Goal: Task Accomplishment & Management: Manage account settings

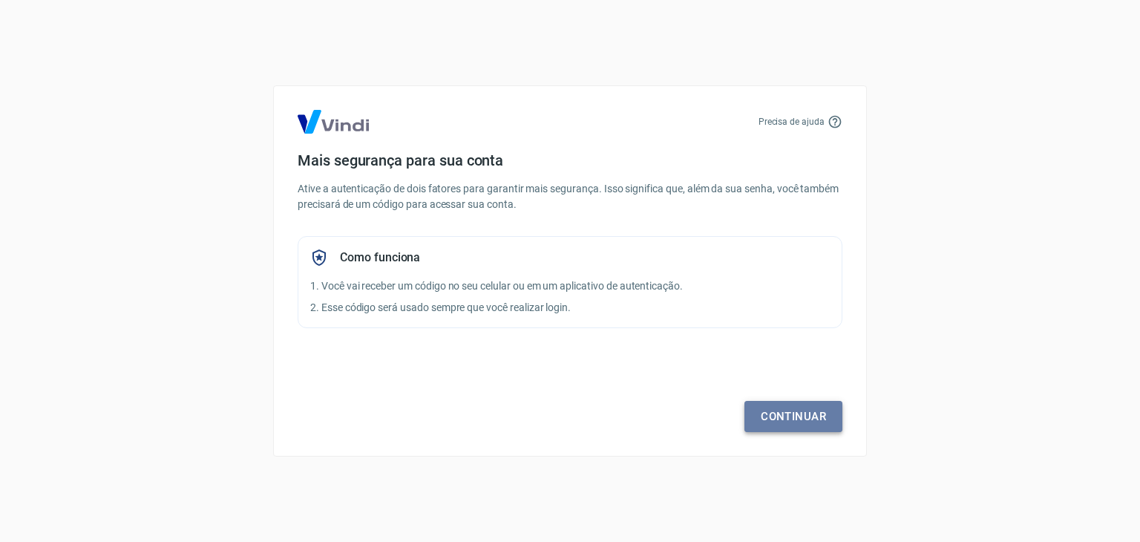
click at [788, 408] on link "Continuar" at bounding box center [794, 416] width 98 height 31
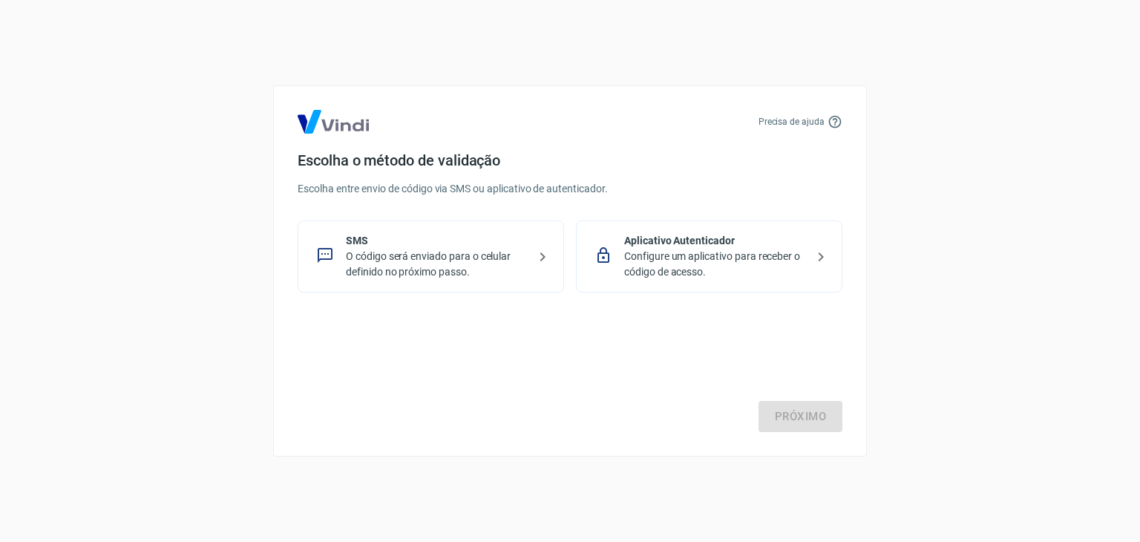
click at [469, 241] on p "SMS" at bounding box center [437, 241] width 182 height 16
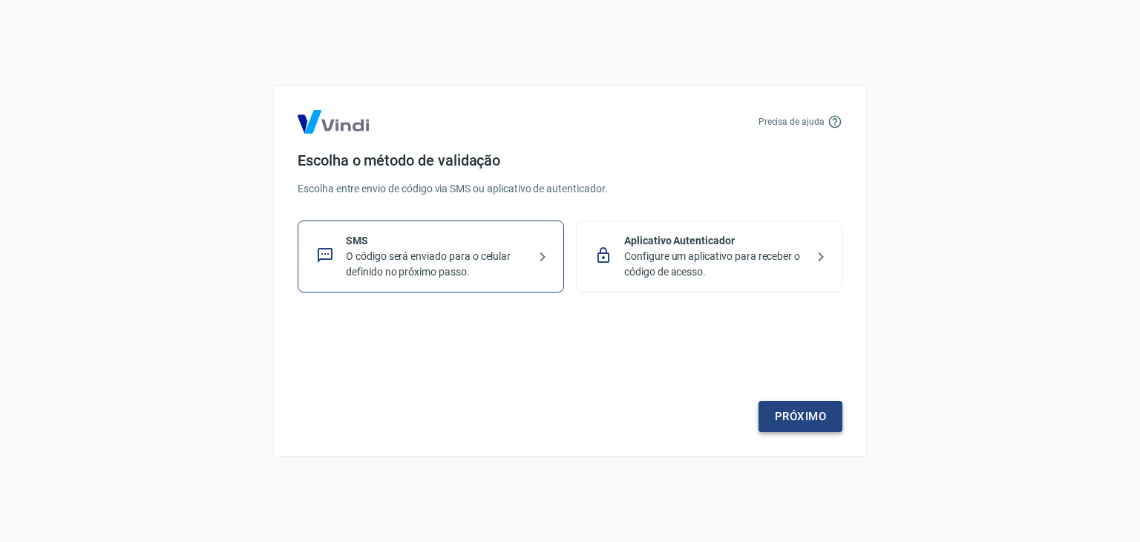
click at [786, 429] on link "Próximo" at bounding box center [801, 416] width 84 height 31
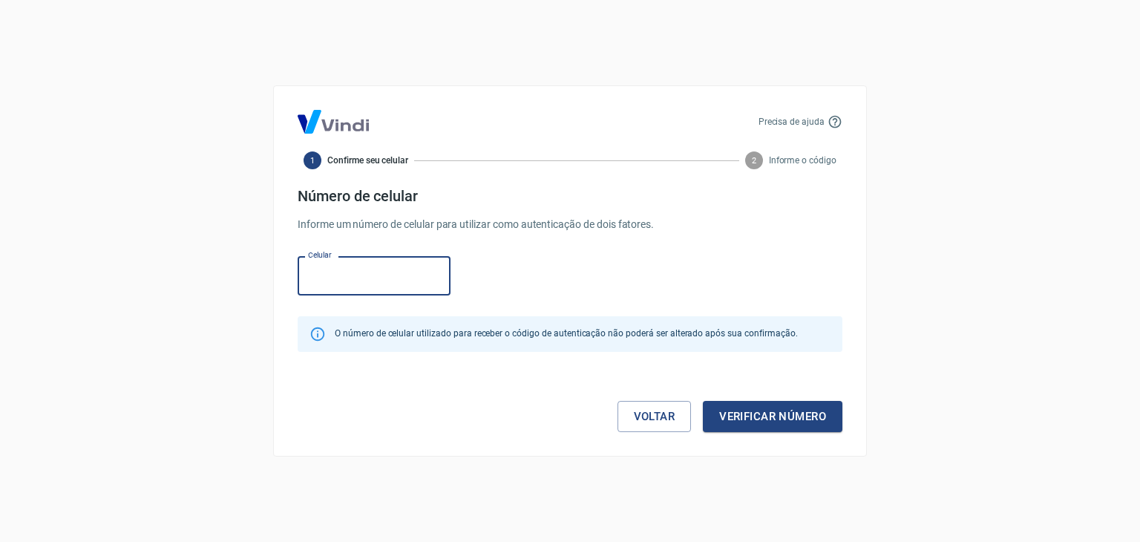
click at [336, 277] on input "Celular" at bounding box center [374, 275] width 153 height 39
type input "[PHONE_NUMBER]"
click at [395, 268] on input "[PHONE_NUMBER]" at bounding box center [374, 275] width 153 height 39
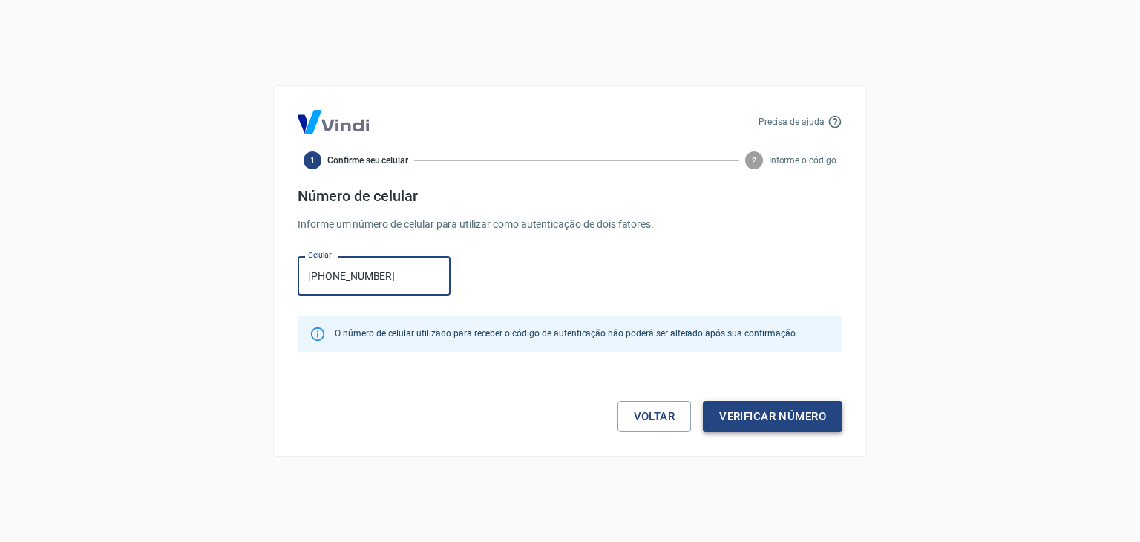
type input "[PHONE_NUMBER]"
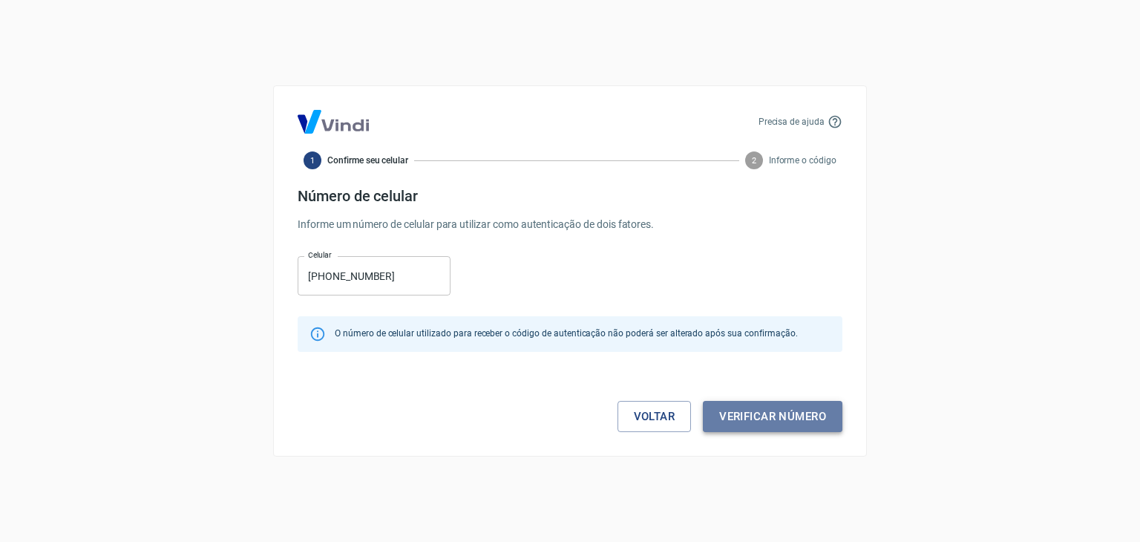
click at [722, 404] on button "Verificar número" at bounding box center [773, 416] width 140 height 31
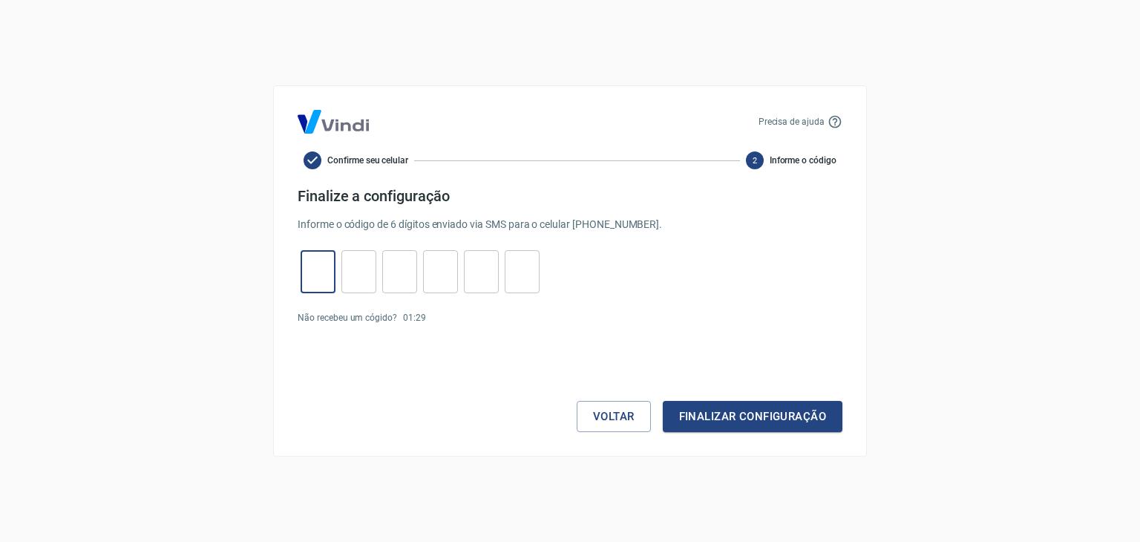
click at [321, 269] on input "tel" at bounding box center [318, 272] width 35 height 32
type input "5"
type input "3"
type input "1"
type input "4"
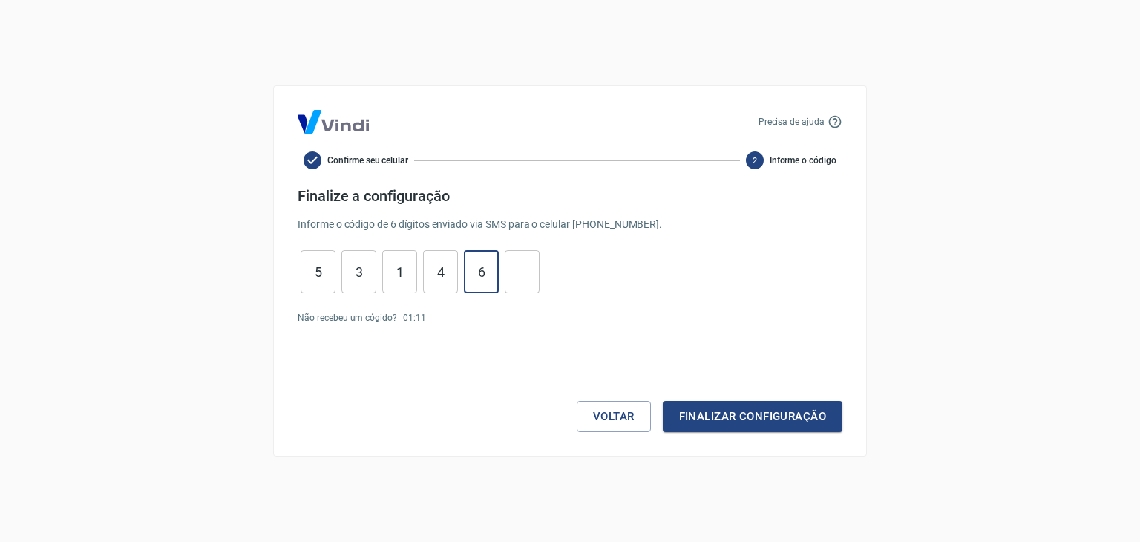
type input "6"
type input "1"
click at [782, 417] on button "Finalizar configuração" at bounding box center [753, 416] width 180 height 31
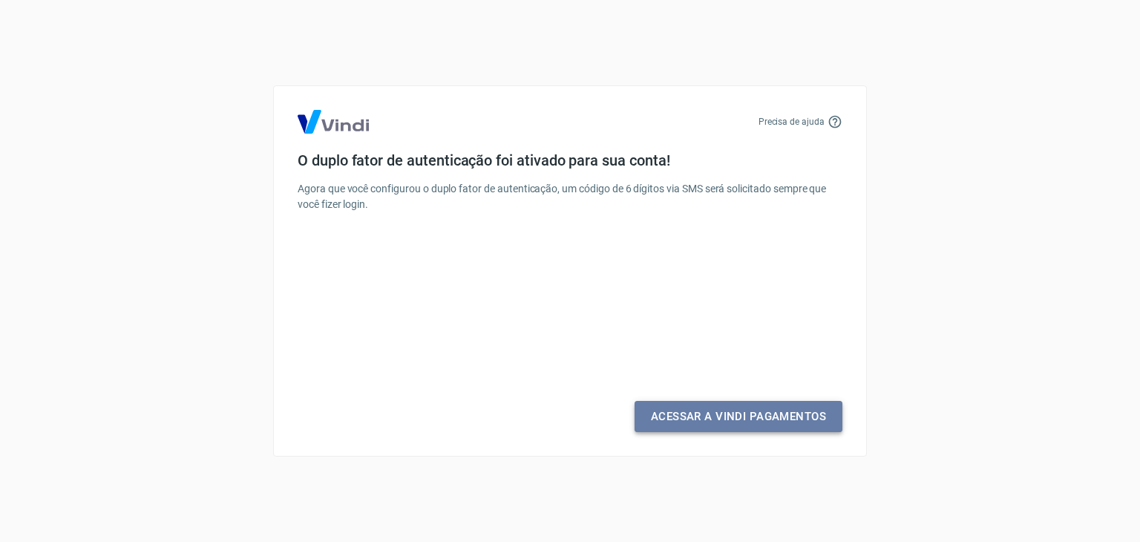
click at [701, 405] on link "Acessar a Vindi Pagamentos" at bounding box center [739, 416] width 208 height 31
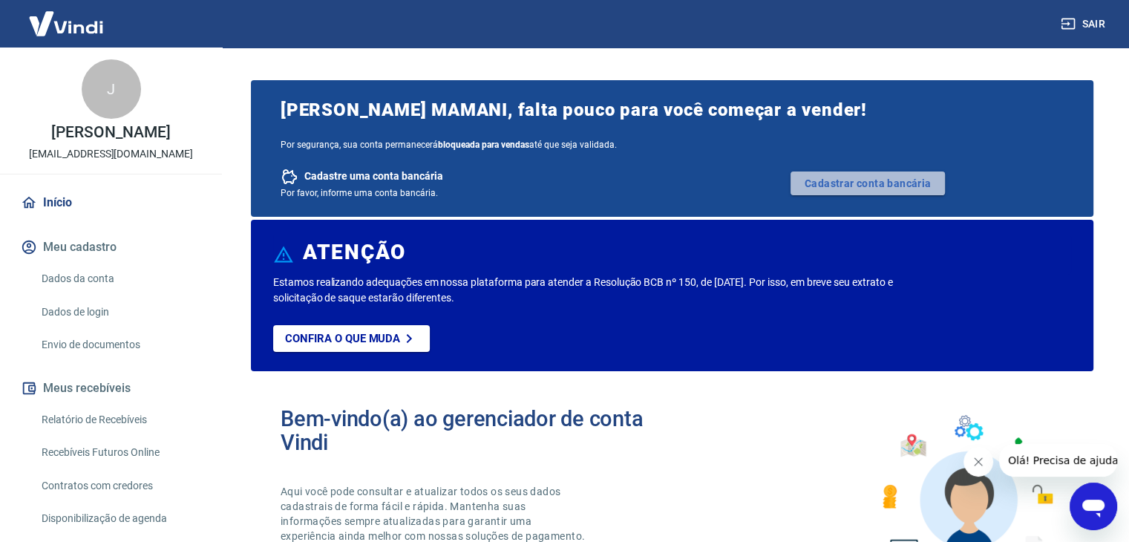
click at [846, 187] on link "Cadastrar conta bancária" at bounding box center [868, 184] width 154 height 24
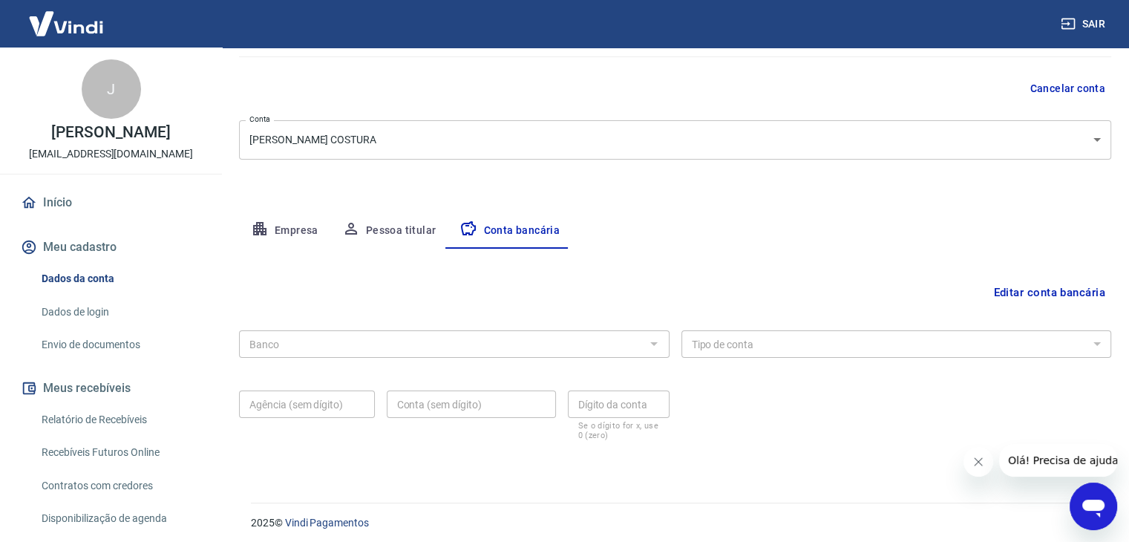
scroll to position [134, 0]
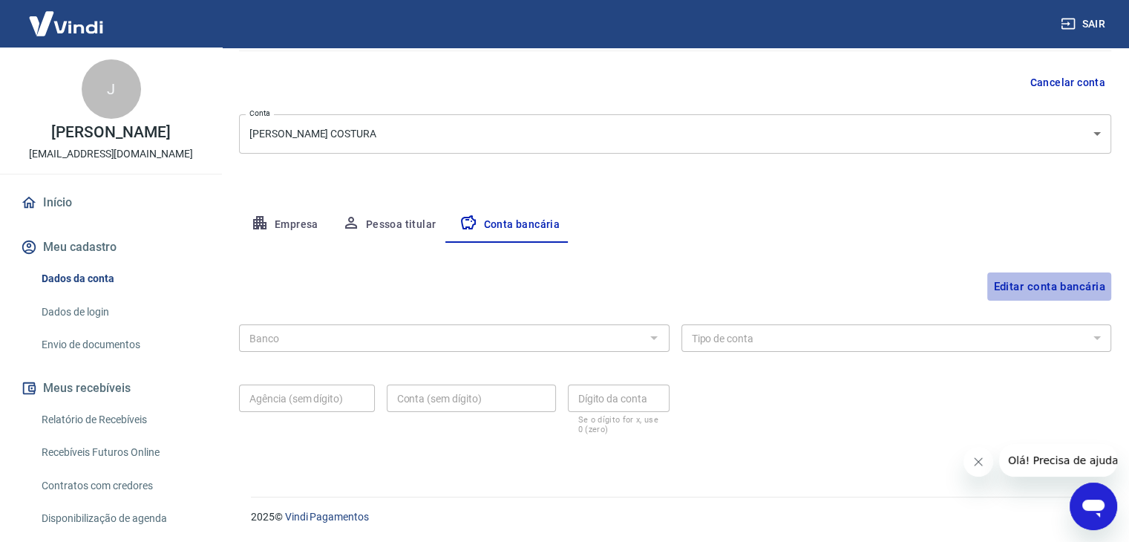
click at [1008, 290] on button "Editar conta bancária" at bounding box center [1050, 286] width 124 height 28
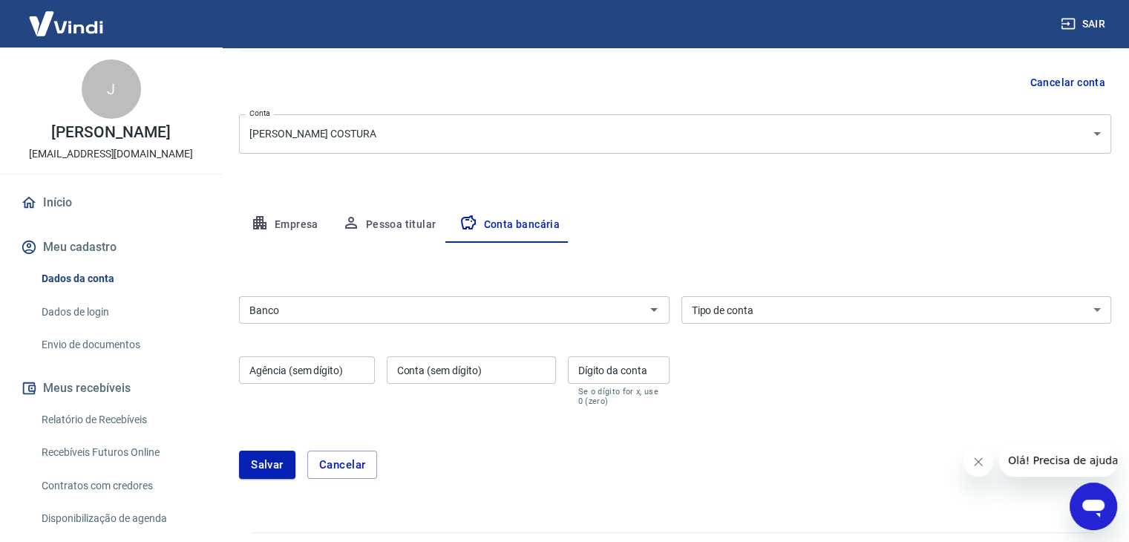
click at [642, 317] on div "Banco" at bounding box center [454, 309] width 431 height 27
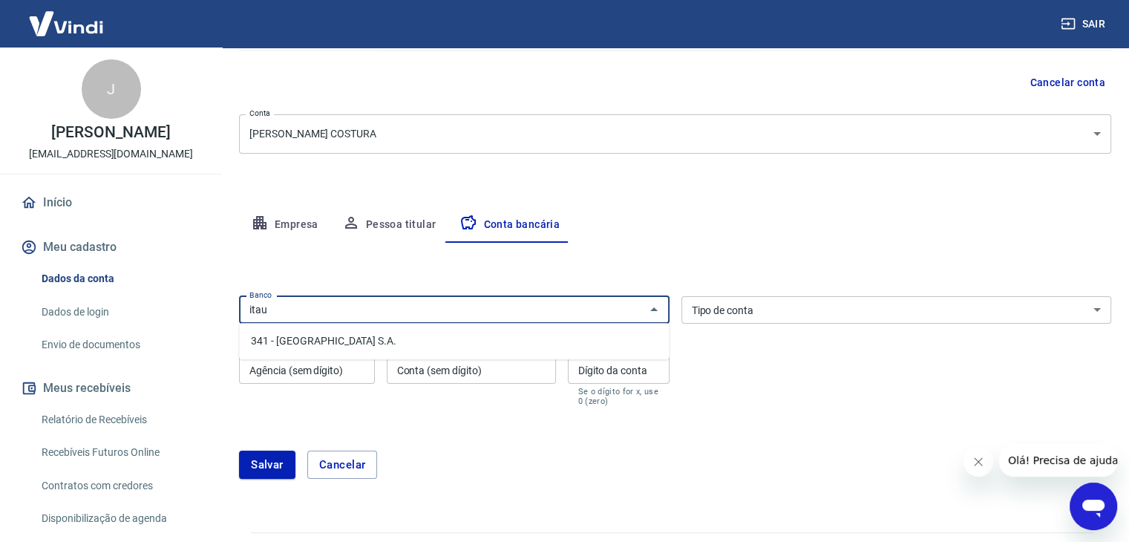
click at [584, 344] on li "341 - [GEOGRAPHIC_DATA] S.A." at bounding box center [454, 341] width 430 height 25
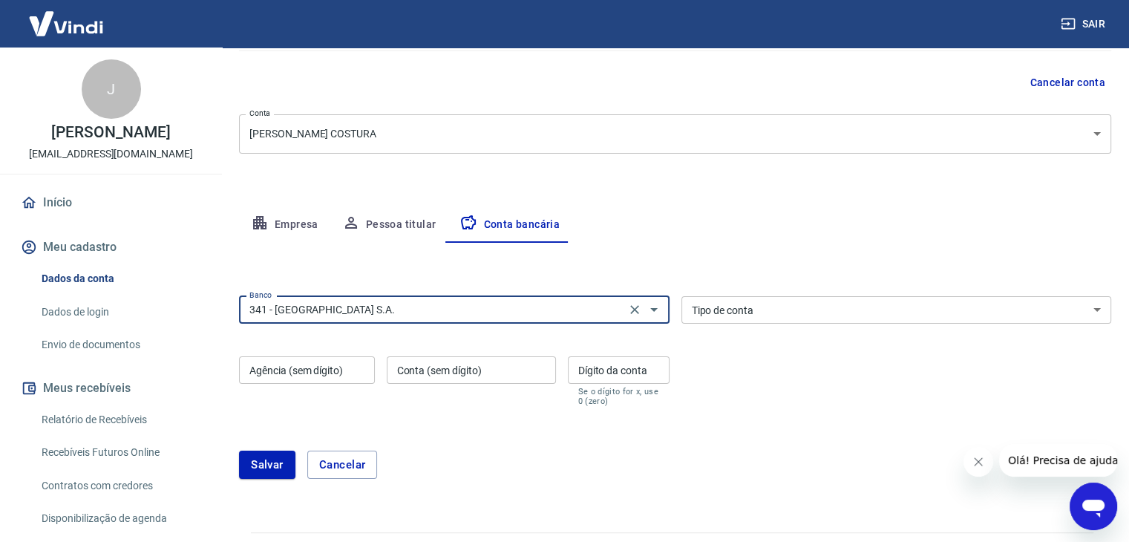
type input "341 - [GEOGRAPHIC_DATA] S.A."
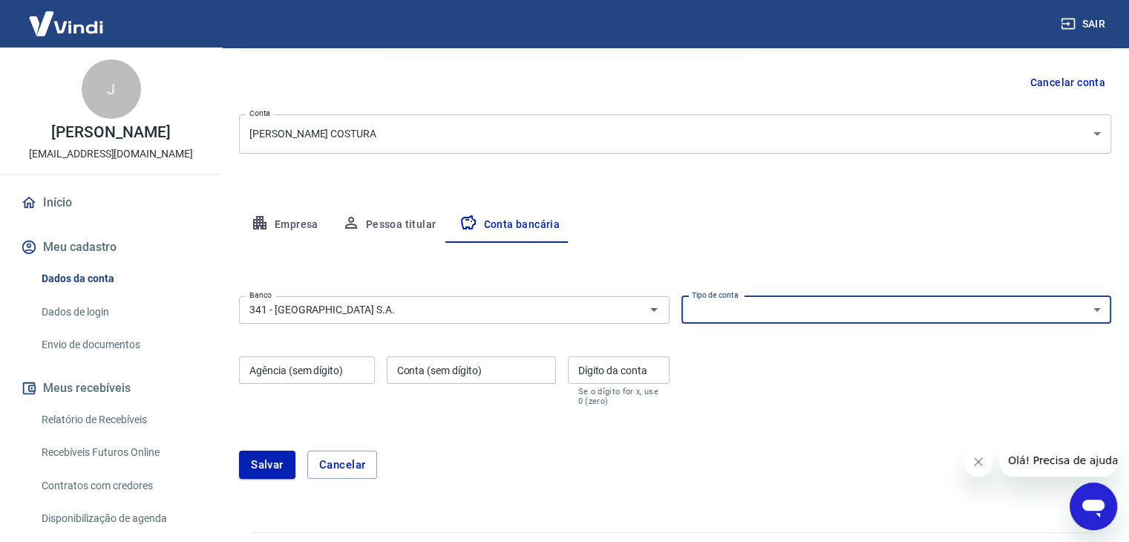
click at [782, 306] on select "Conta Corrente Conta Poupança" at bounding box center [897, 309] width 431 height 27
select select "1"
click at [682, 296] on select "Conta Corrente Conta Poupança" at bounding box center [897, 309] width 431 height 27
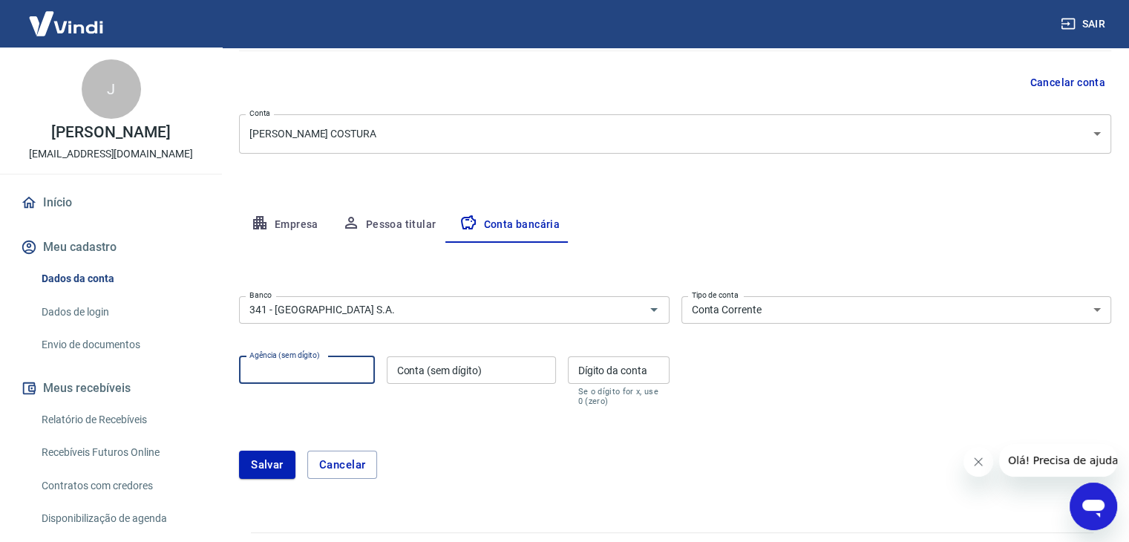
click at [350, 371] on input "Agência (sem dígito)" at bounding box center [307, 369] width 136 height 27
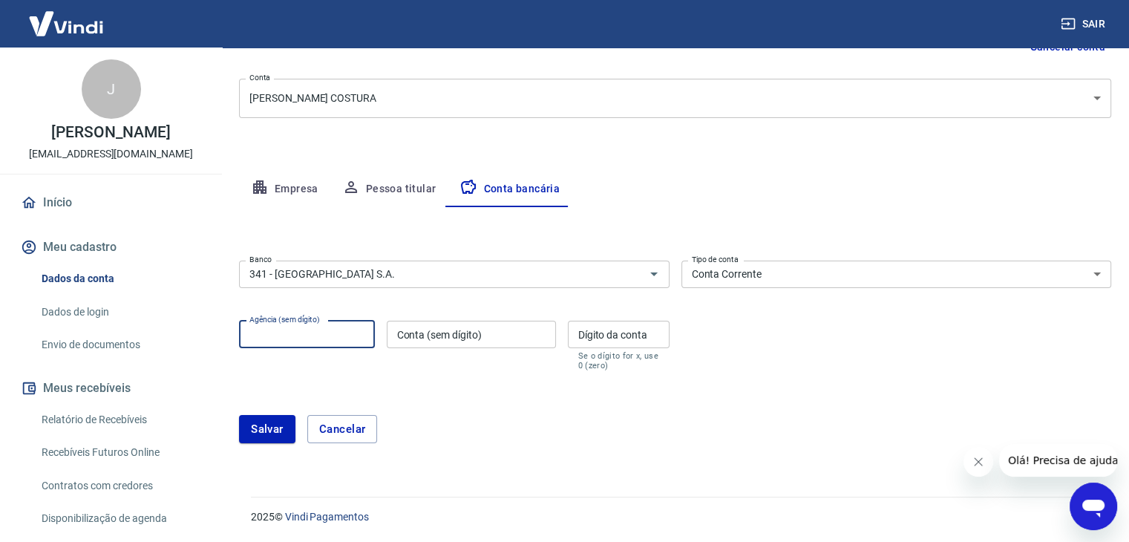
drag, startPoint x: 62, startPoint y: 229, endPoint x: 184, endPoint y: 188, distance: 128.7
click at [62, 219] on link "Início" at bounding box center [111, 202] width 186 height 33
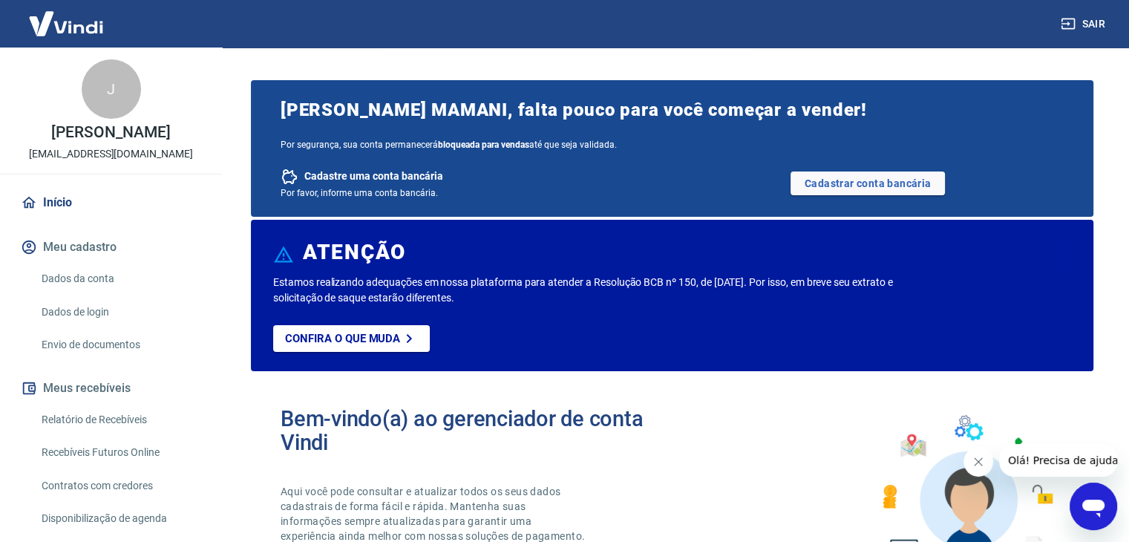
click at [515, 144] on b "bloqueada para vendas" at bounding box center [483, 145] width 91 height 10
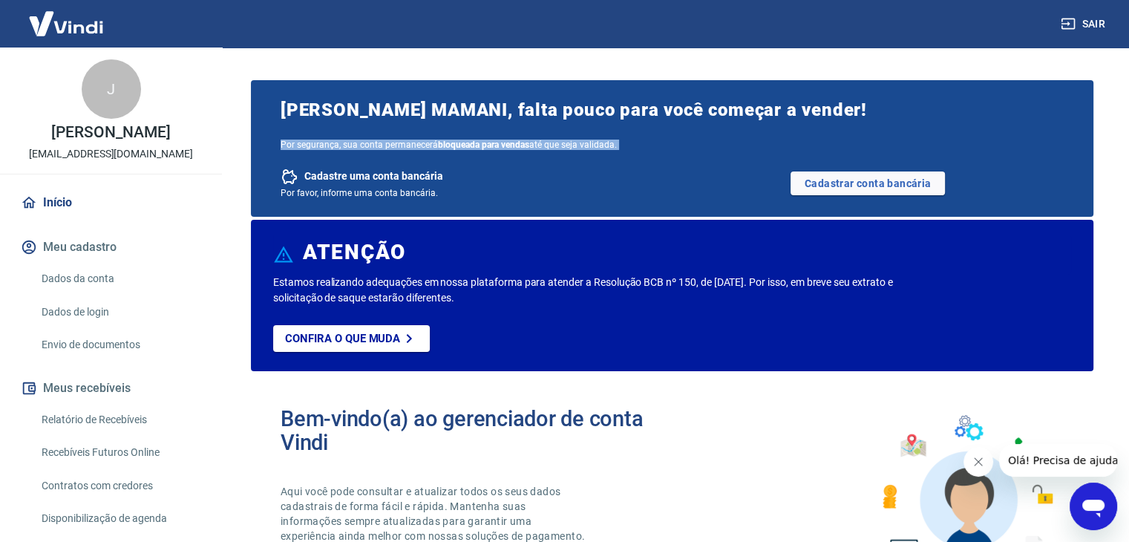
click at [538, 146] on span "Por segurança, sua conta permanecerá bloqueada para vendas até que seja validad…" at bounding box center [672, 145] width 783 height 10
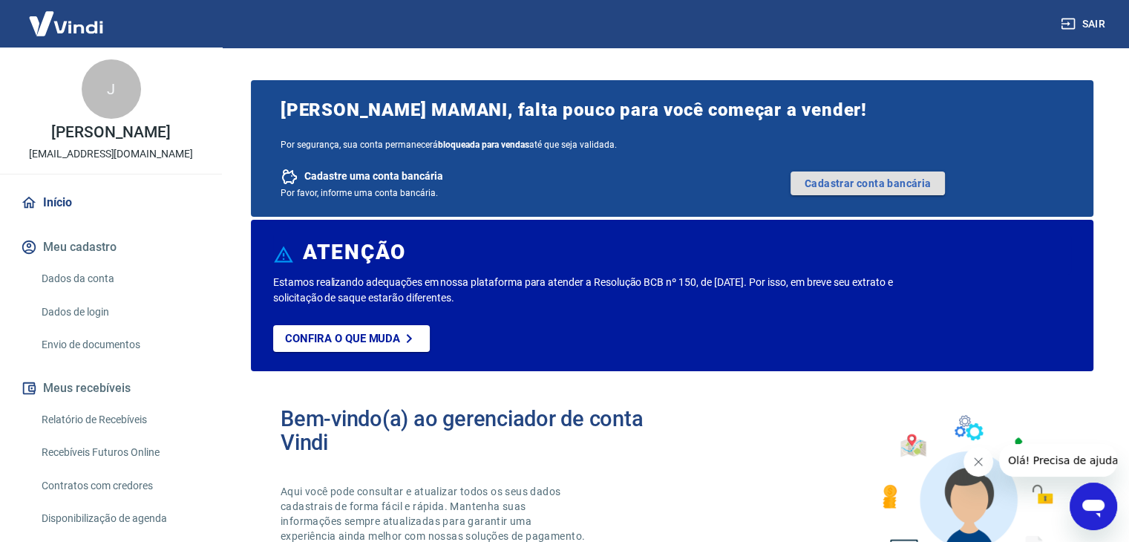
click at [854, 183] on link "Cadastrar conta bancária" at bounding box center [868, 184] width 154 height 24
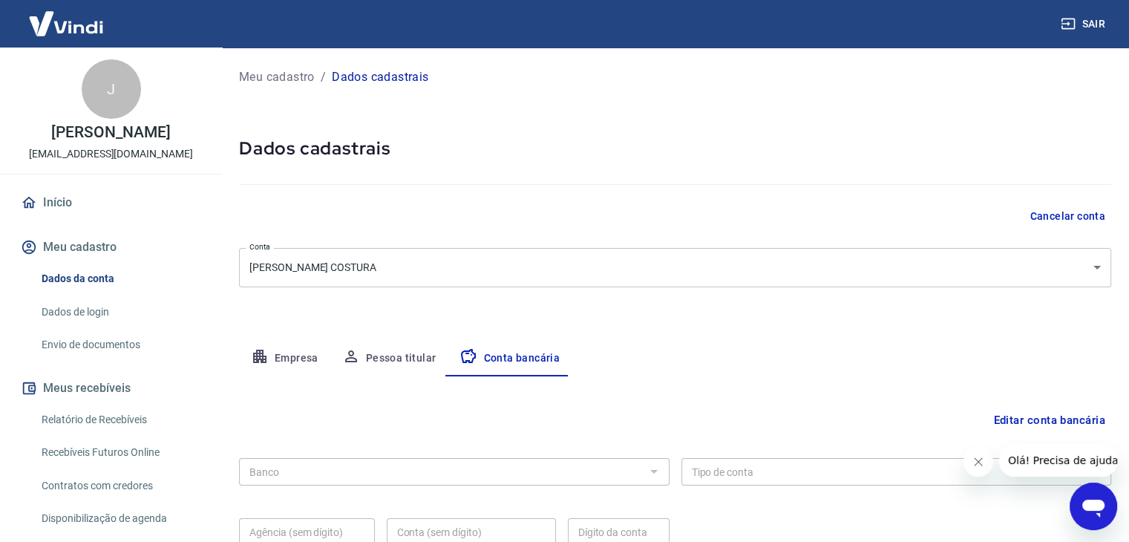
scroll to position [134, 0]
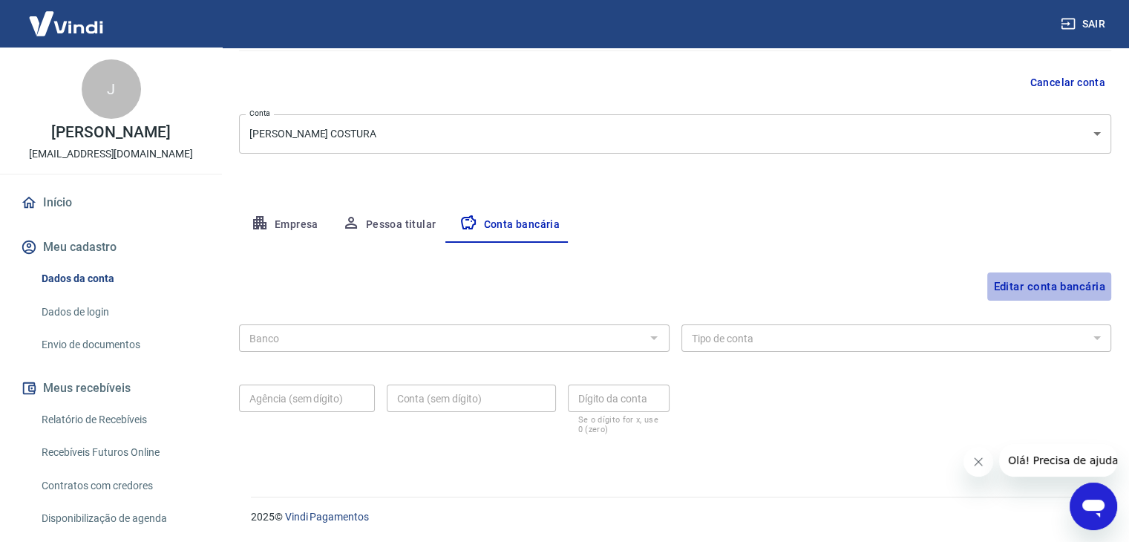
click at [1087, 286] on button "Editar conta bancária" at bounding box center [1050, 286] width 124 height 28
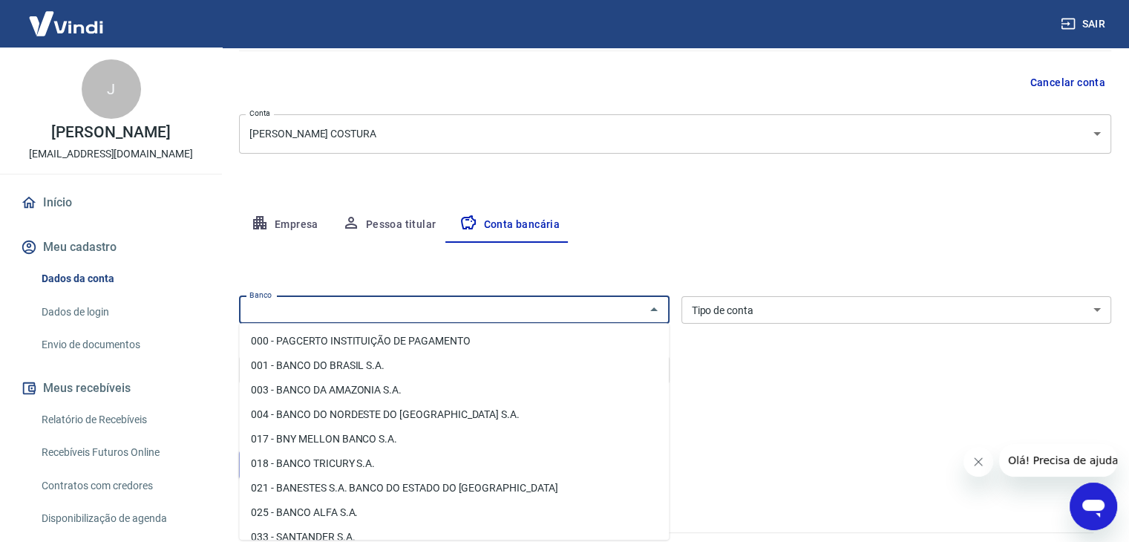
click at [637, 307] on input "Banco" at bounding box center [442, 310] width 397 height 19
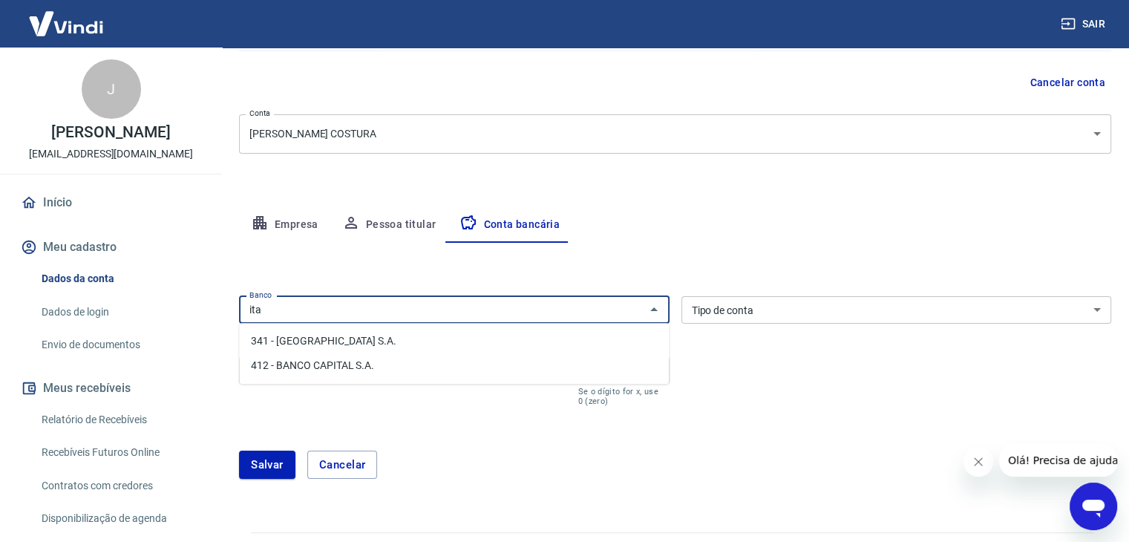
click at [391, 329] on li "341 - [GEOGRAPHIC_DATA] S.A." at bounding box center [454, 341] width 430 height 25
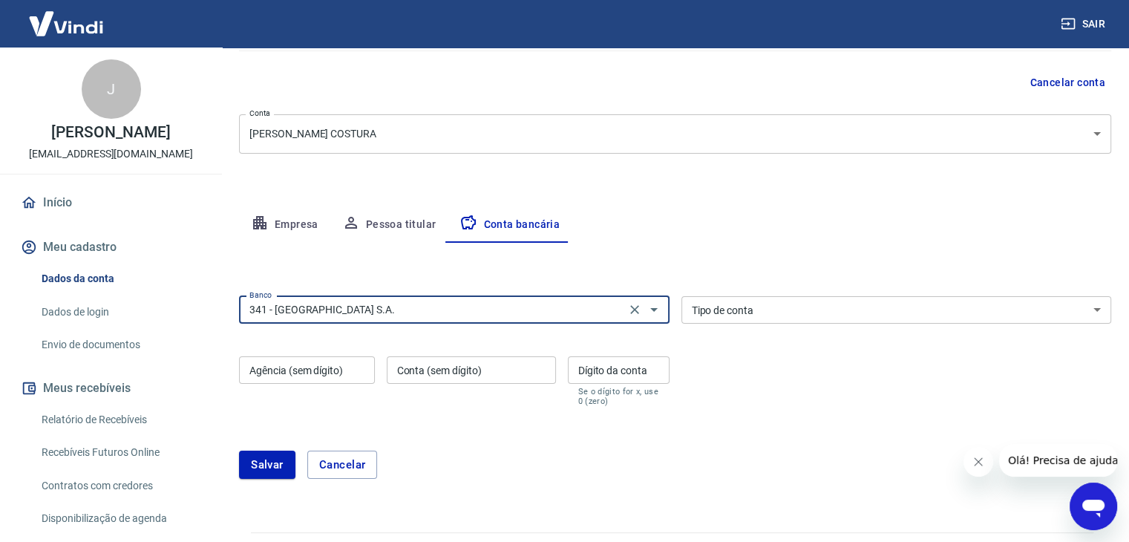
type input "341 - [GEOGRAPHIC_DATA] S.A."
click at [763, 300] on select "Conta Corrente Conta Poupança" at bounding box center [897, 309] width 431 height 27
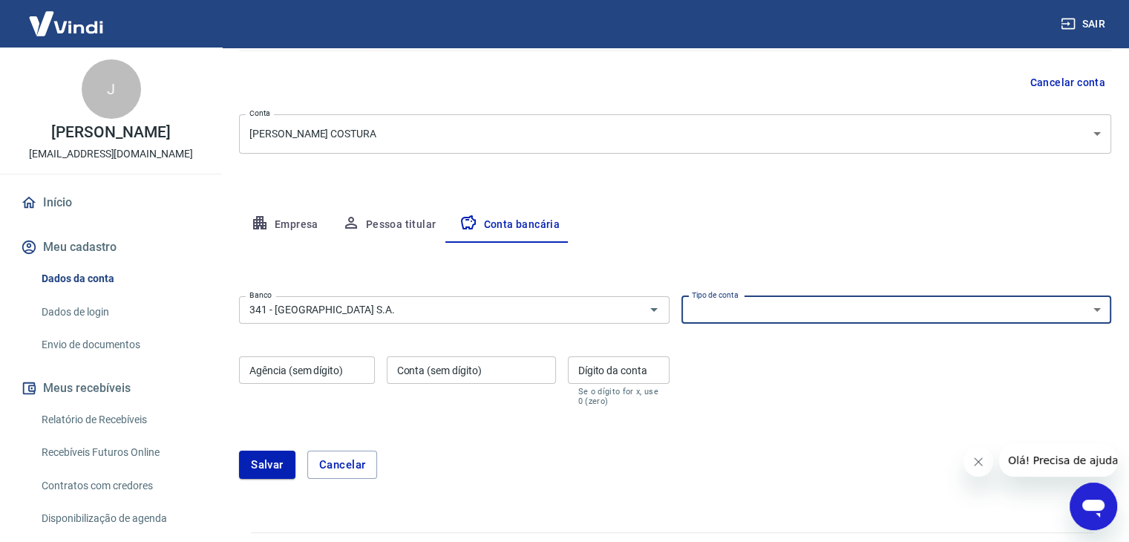
select select "1"
click at [682, 296] on select "Conta Corrente Conta Poupança" at bounding box center [897, 309] width 431 height 27
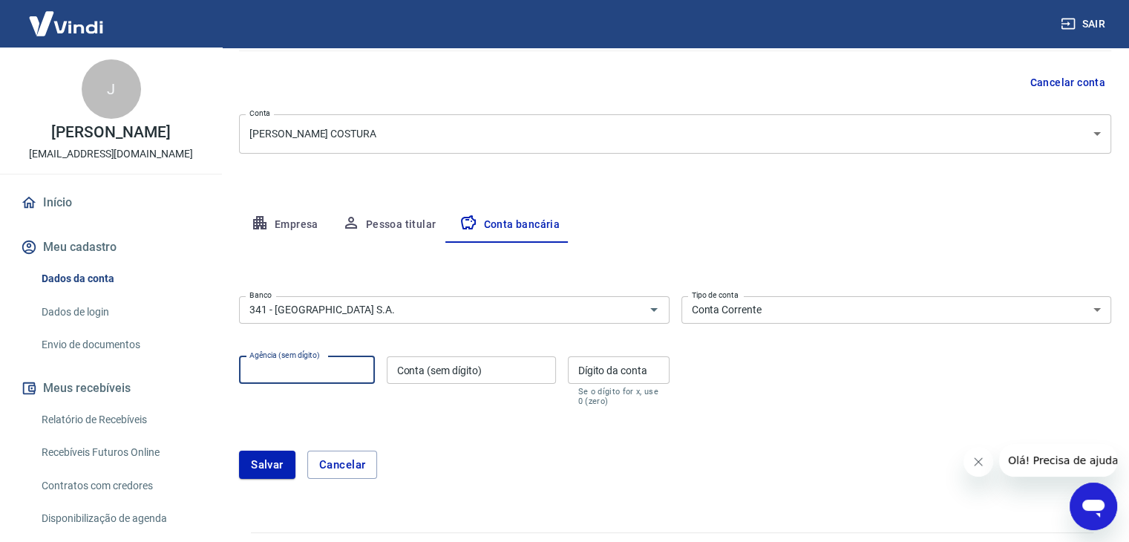
click at [310, 370] on input "Agência (sem dígito)" at bounding box center [307, 369] width 136 height 27
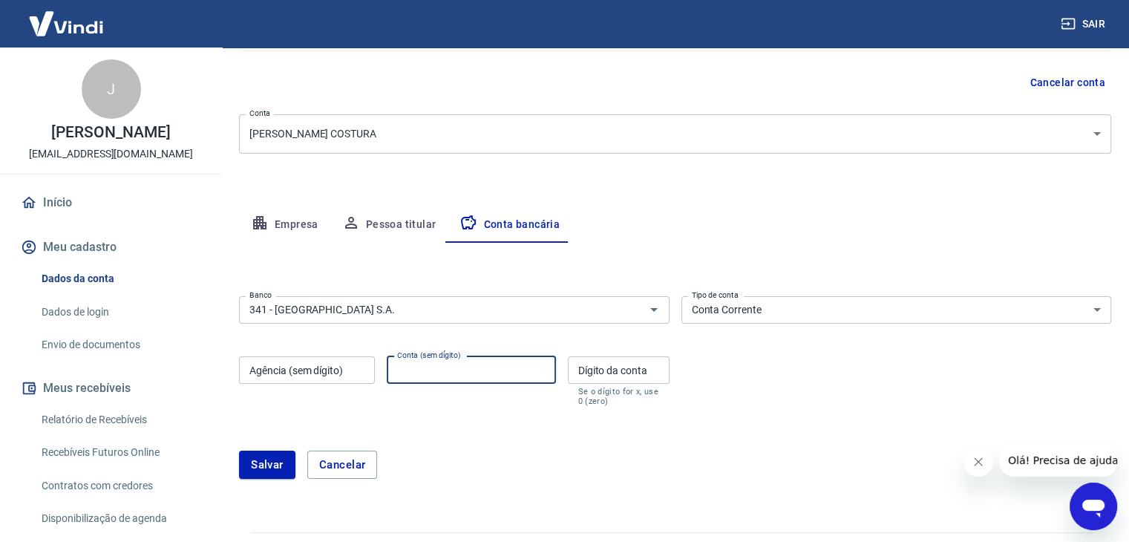
click at [493, 362] on input "Conta (sem dígito)" at bounding box center [471, 369] width 169 height 27
click at [624, 377] on input "Dígito da conta" at bounding box center [619, 369] width 102 height 27
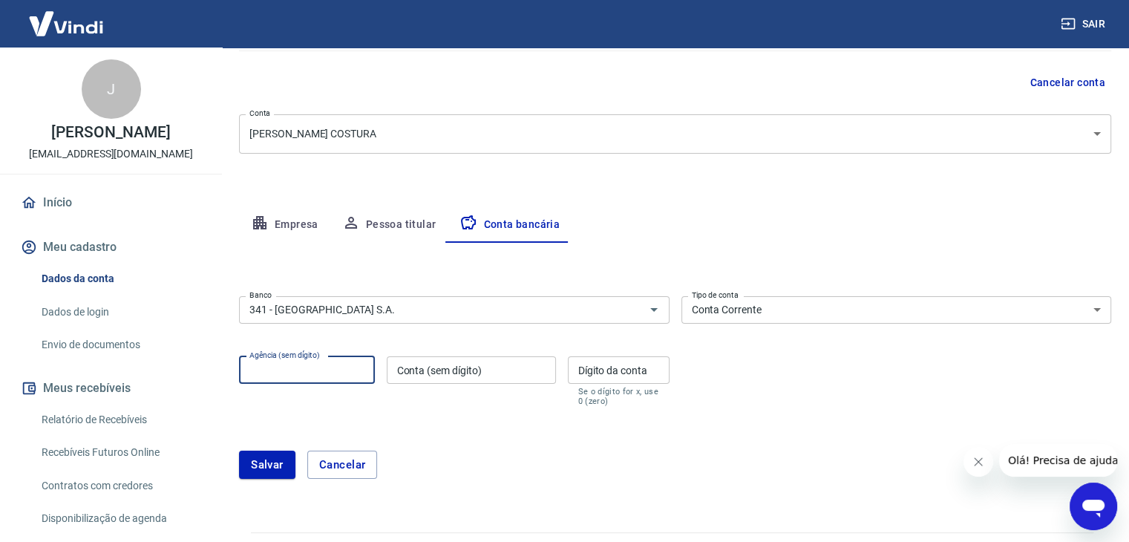
click at [290, 381] on input "Agência (sem dígito)" at bounding box center [307, 369] width 136 height 27
type input "0077"
type input "21940"
type input "0"
click at [610, 440] on div "Salvar Cancelar" at bounding box center [675, 465] width 872 height 64
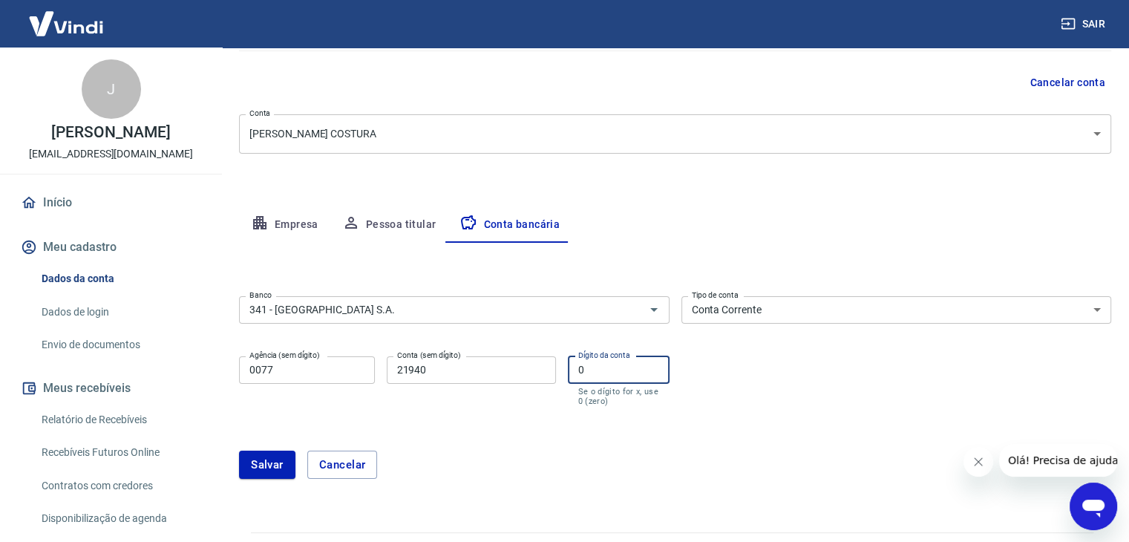
click at [607, 367] on input "0" at bounding box center [619, 369] width 102 height 27
click at [484, 475] on div "Salvar Cancelar" at bounding box center [675, 465] width 872 height 28
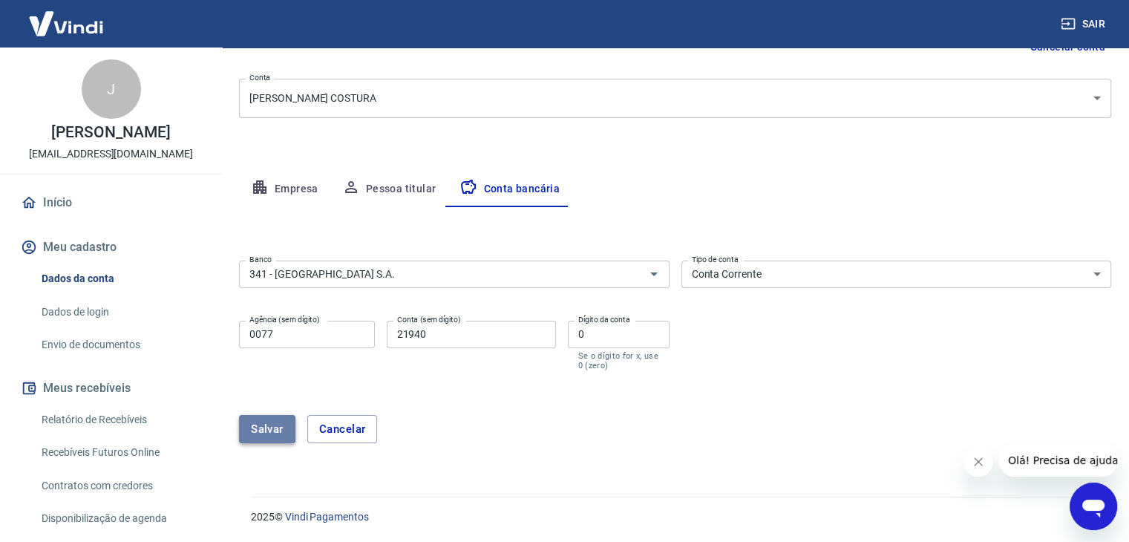
click at [270, 428] on button "Salvar" at bounding box center [267, 429] width 56 height 28
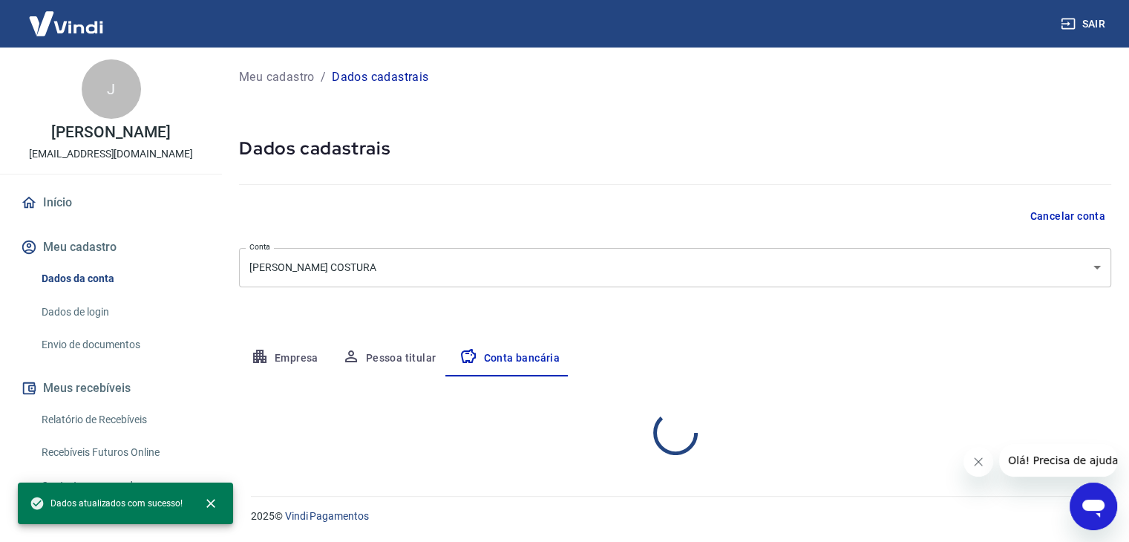
scroll to position [0, 0]
select select "1"
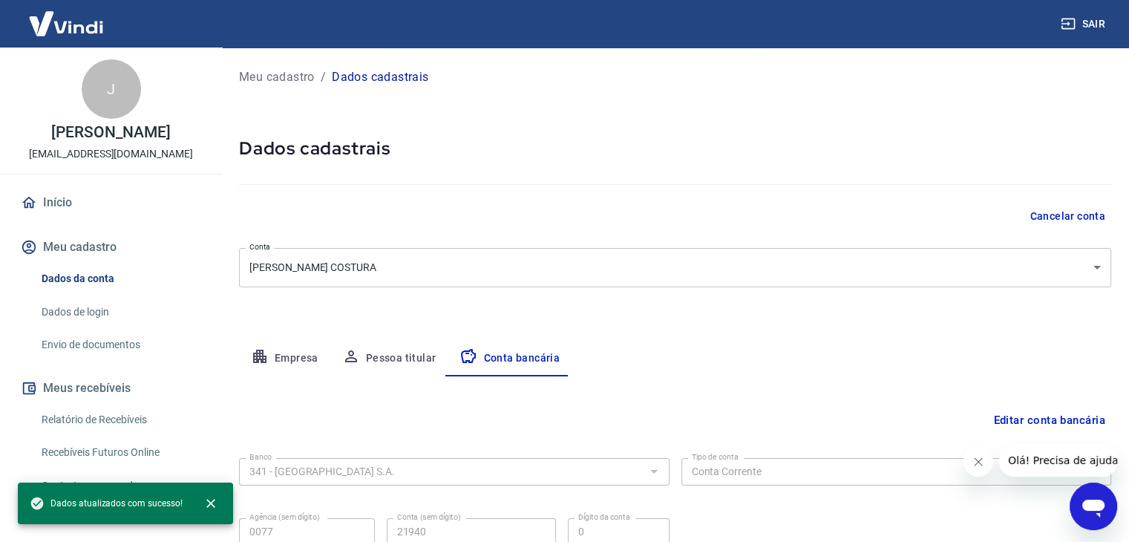
scroll to position [134, 0]
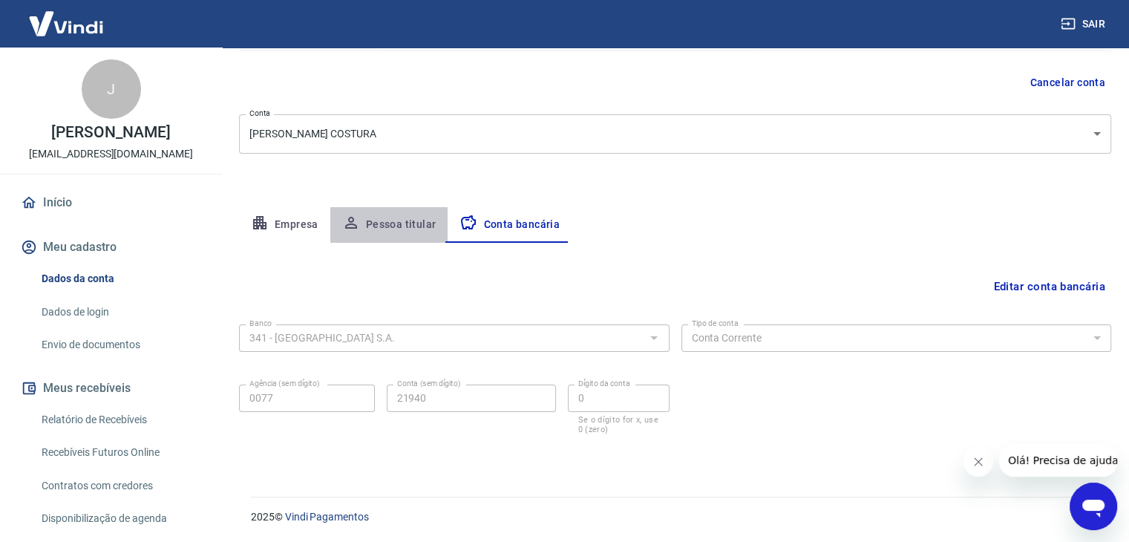
click at [404, 235] on button "Pessoa titular" at bounding box center [389, 225] width 118 height 36
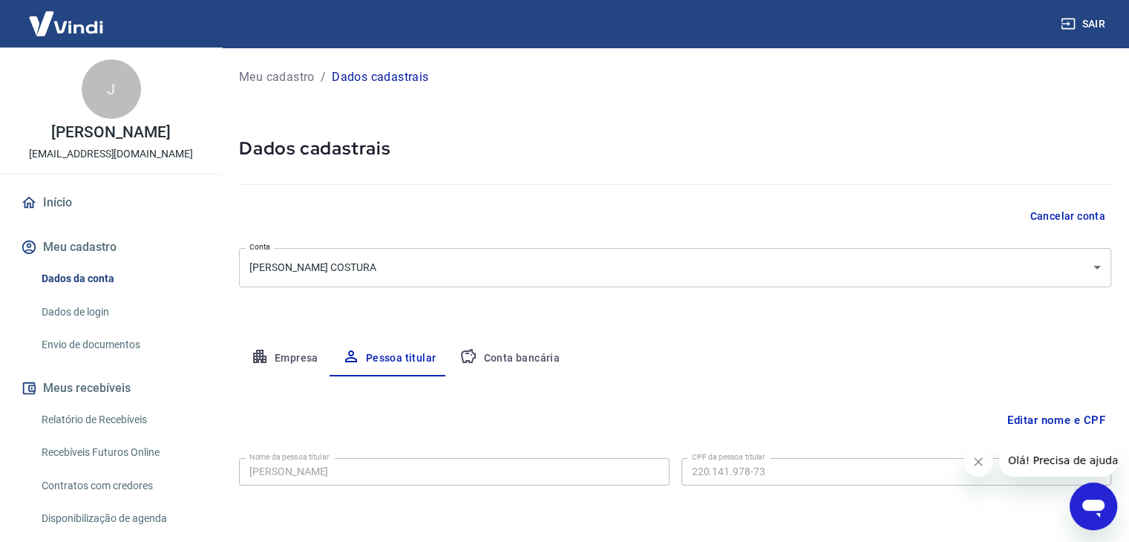
scroll to position [51, 0]
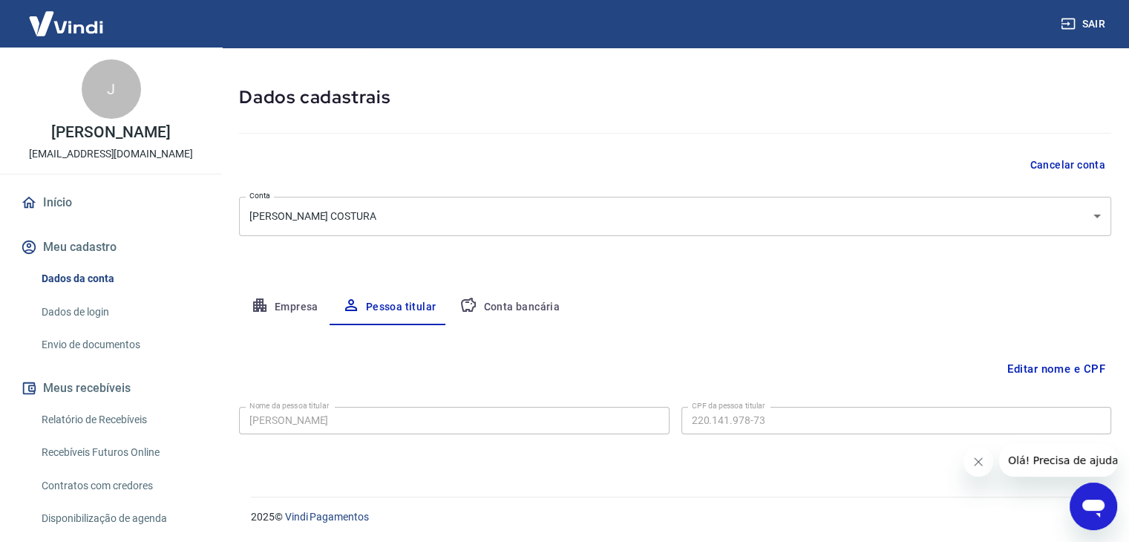
click at [291, 296] on button "Empresa" at bounding box center [284, 308] width 91 height 36
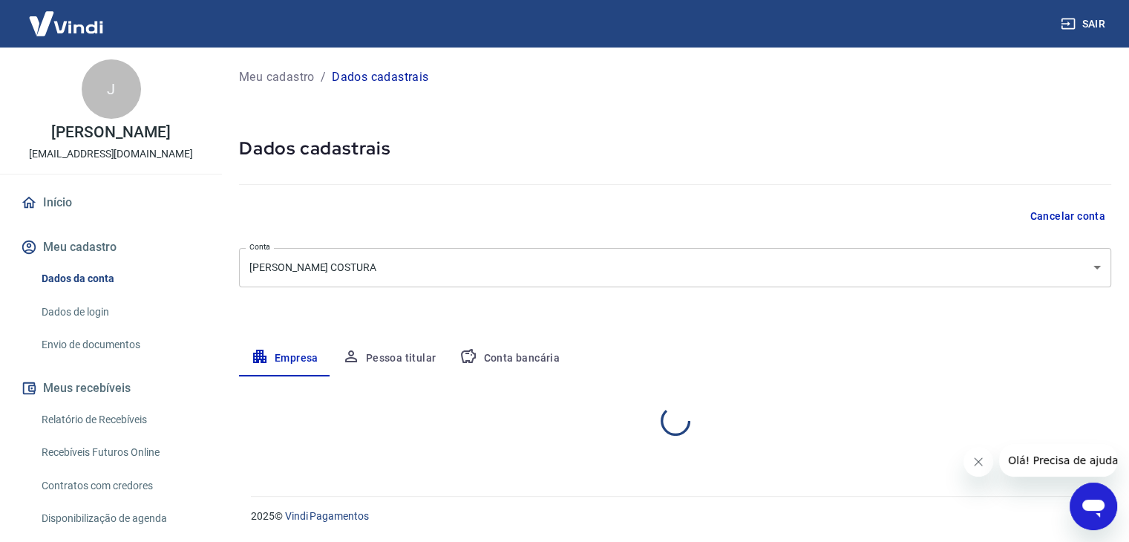
scroll to position [0, 0]
select select "SP"
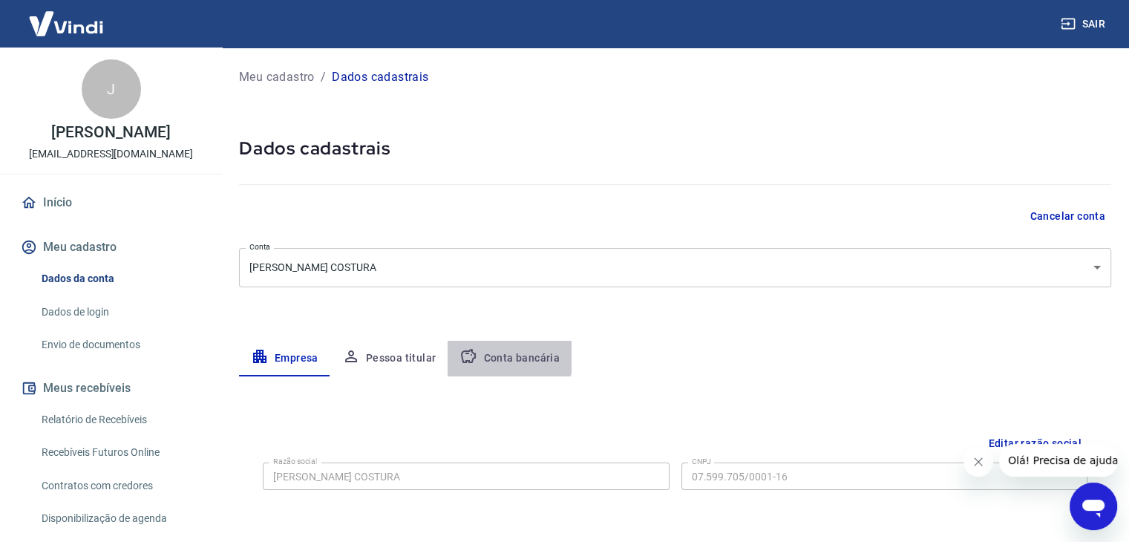
click at [496, 354] on button "Conta bancária" at bounding box center [510, 359] width 124 height 36
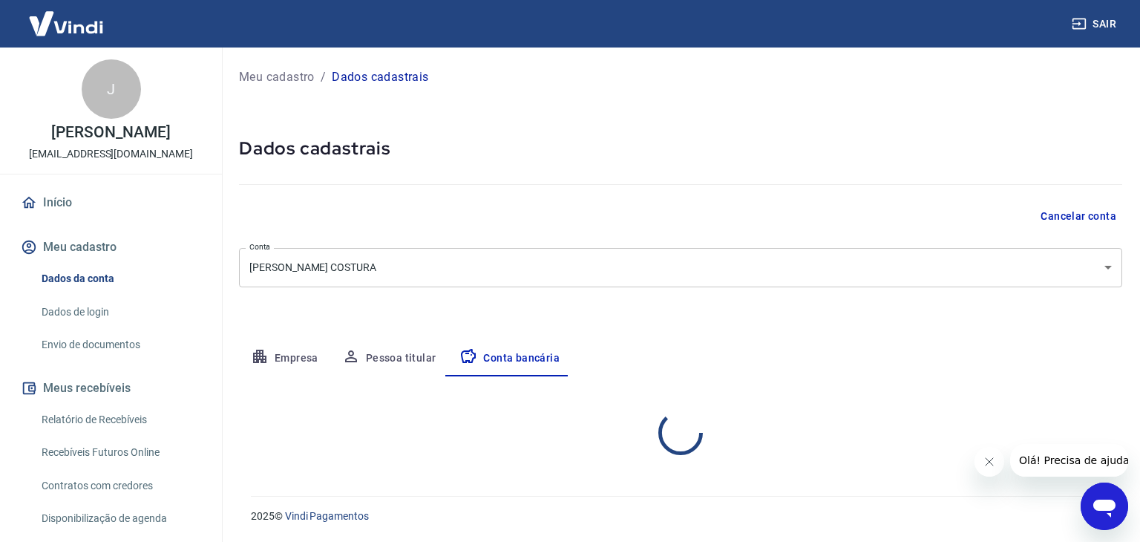
select select "1"
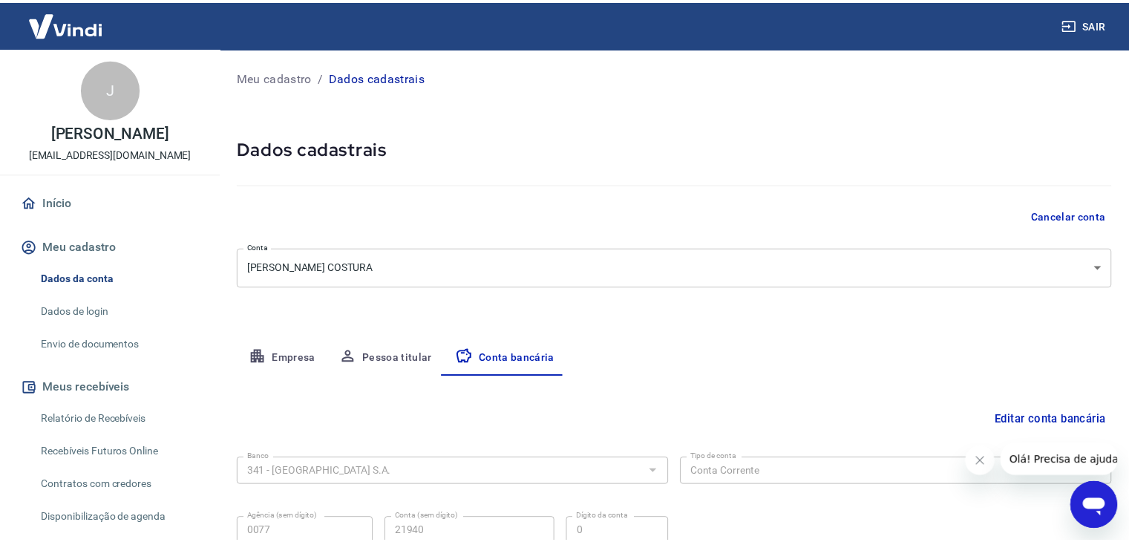
scroll to position [134, 0]
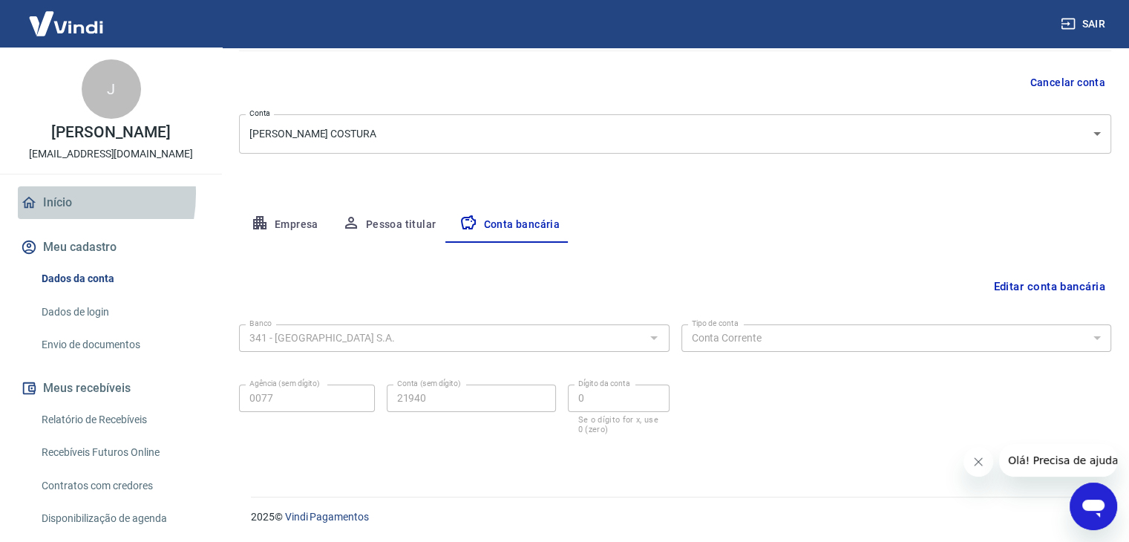
click at [43, 209] on link "Início" at bounding box center [111, 202] width 186 height 33
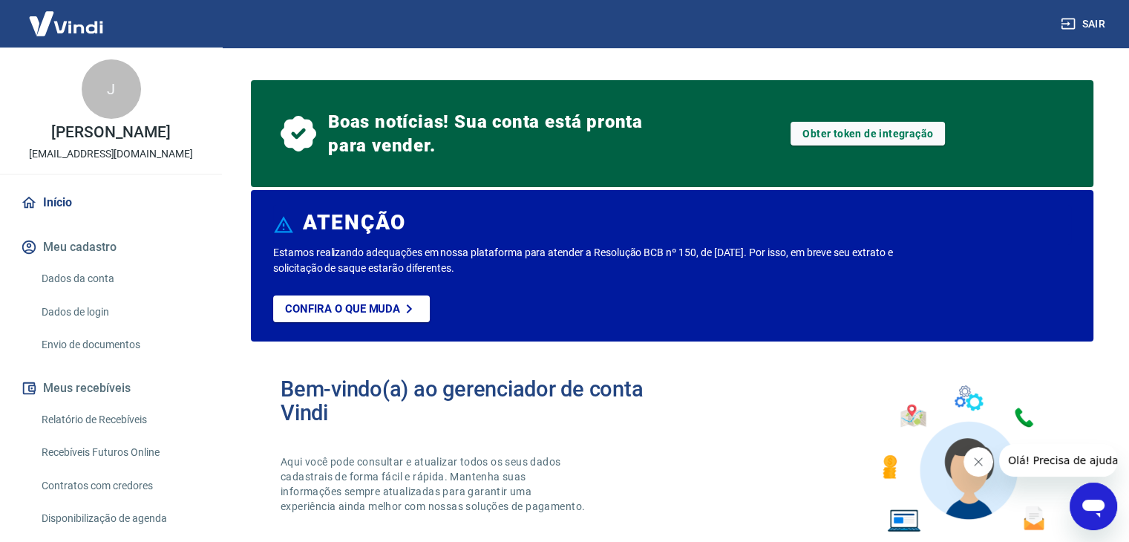
click at [385, 258] on p "Estamos realizando adequações em nossa plataforma para atender a Resolução BCB …" at bounding box center [592, 260] width 639 height 31
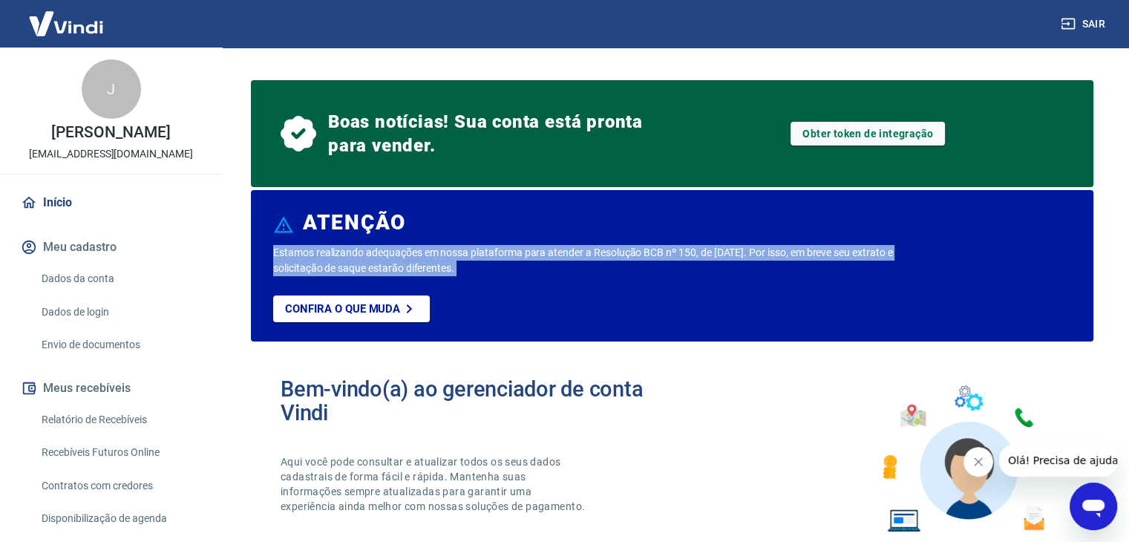
click at [385, 258] on p "Estamos realizando adequações em nossa plataforma para atender a Resolução BCB …" at bounding box center [592, 260] width 639 height 31
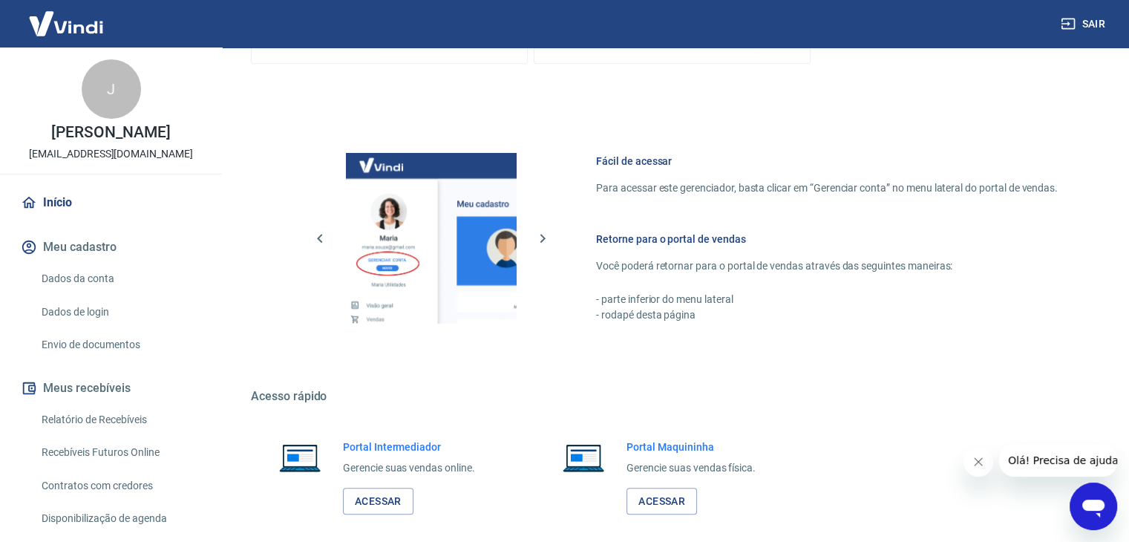
scroll to position [867, 0]
